Goal: Task Accomplishment & Management: Use online tool/utility

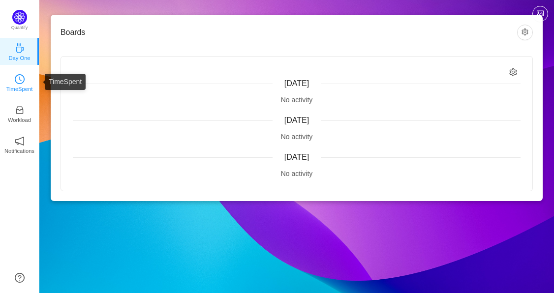
click at [14, 85] on p "TimeSpent" at bounding box center [19, 89] width 27 height 9
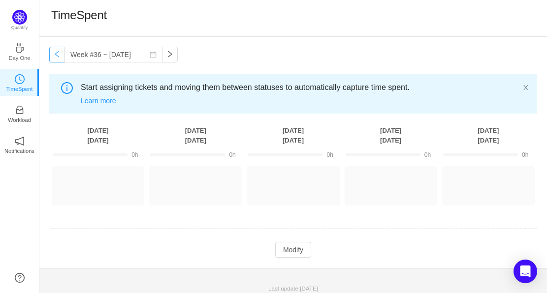
click at [56, 58] on button "button" at bounding box center [57, 55] width 16 height 16
click at [162, 59] on button "button" at bounding box center [170, 55] width 16 height 16
type input "Week #36 ~ [DATE]"
click at [24, 115] on icon "icon: inbox" at bounding box center [20, 110] width 10 height 10
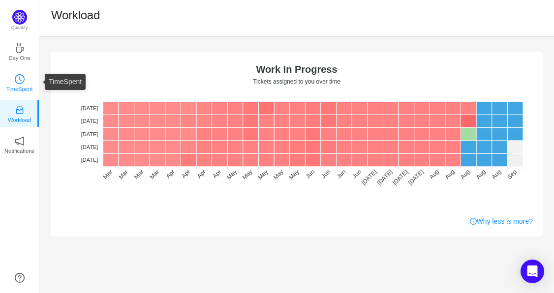
click at [22, 84] on icon "icon: clock-circle" at bounding box center [20, 79] width 10 height 10
